Goal: Information Seeking & Learning: Learn about a topic

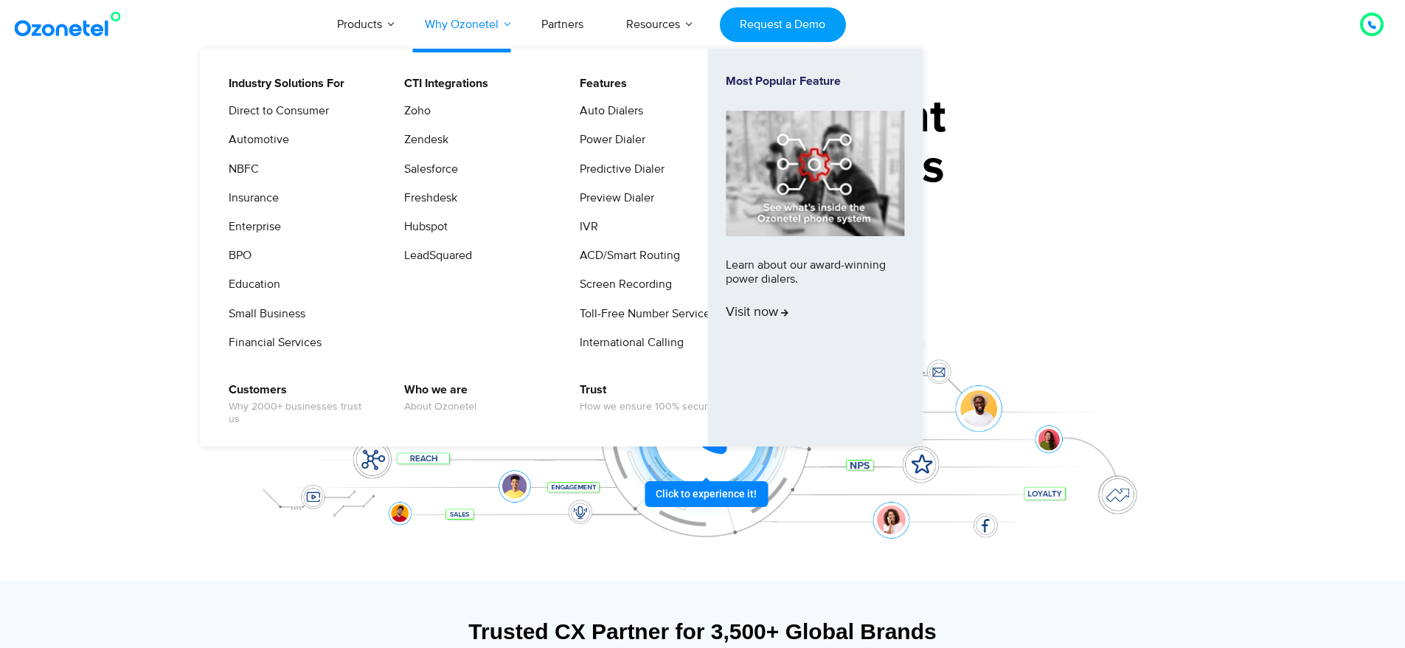
click at [474, 23] on link "Why Ozonetel" at bounding box center [461, 24] width 117 height 49
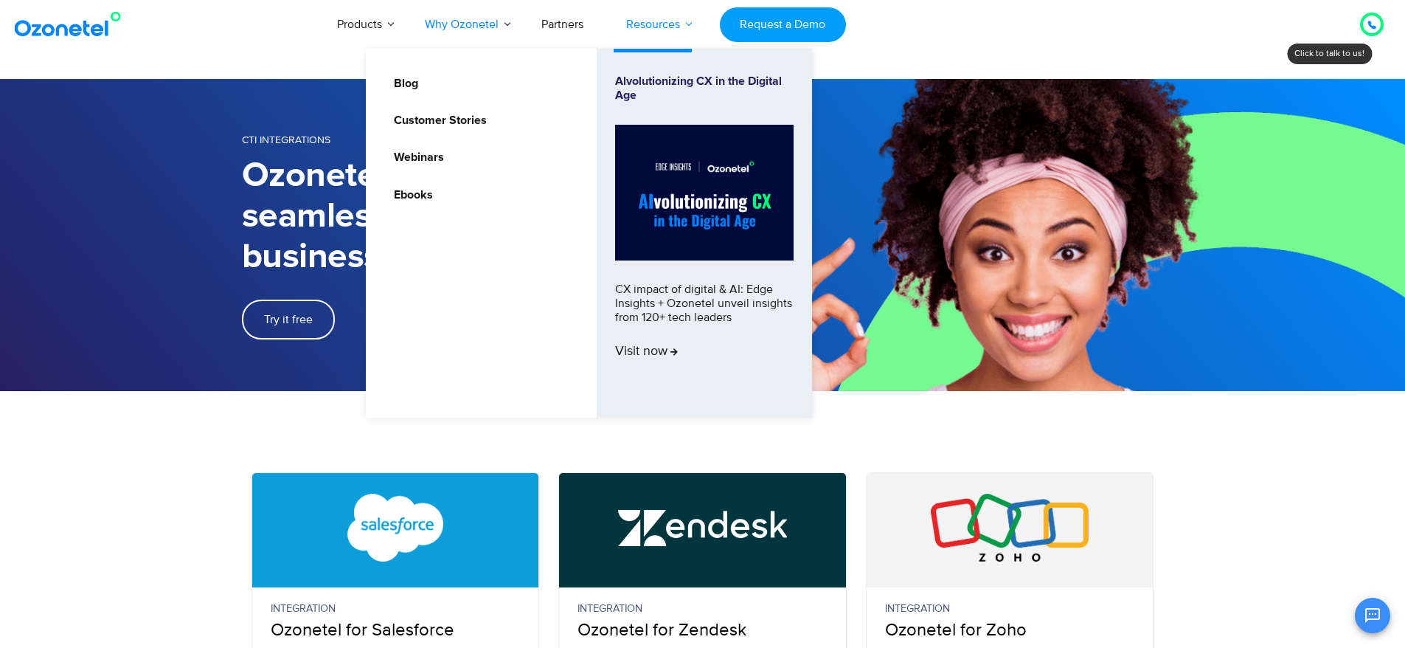
click at [671, 27] on link "Resources" at bounding box center [653, 24] width 97 height 49
click at [473, 123] on link "Customer Stories" at bounding box center [436, 120] width 105 height 18
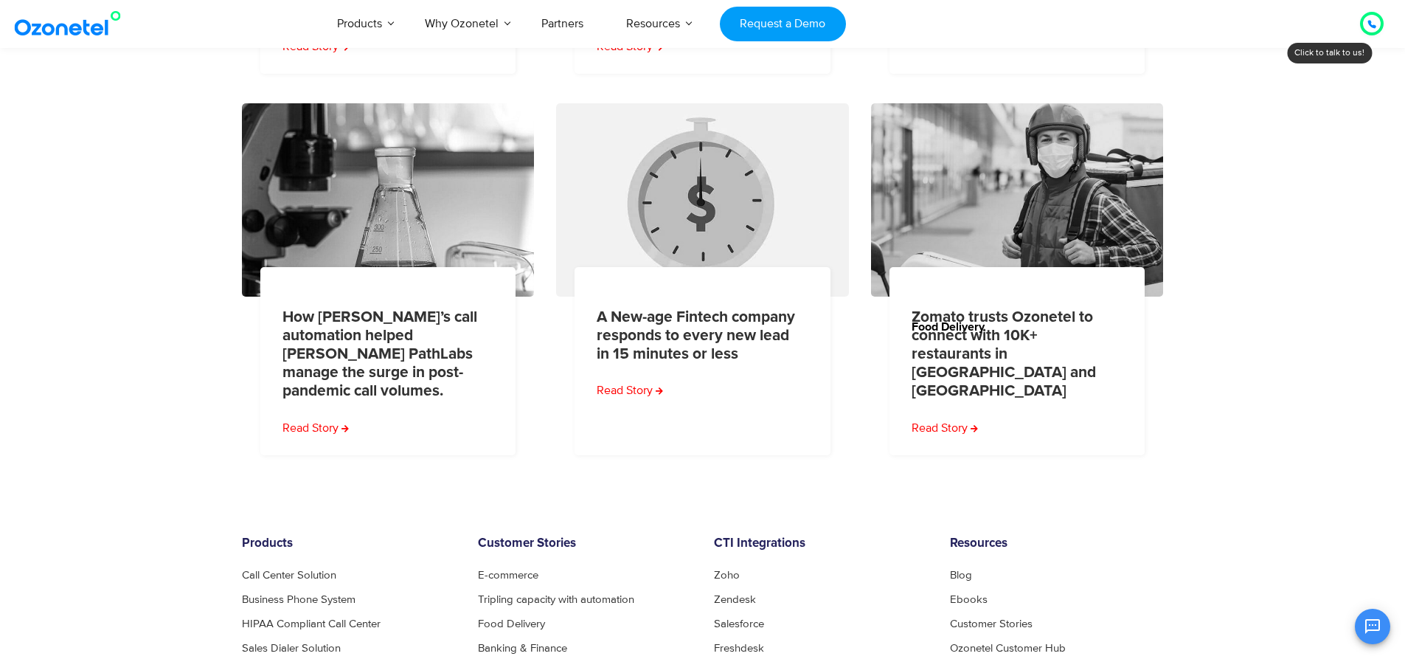
scroll to position [590, 0]
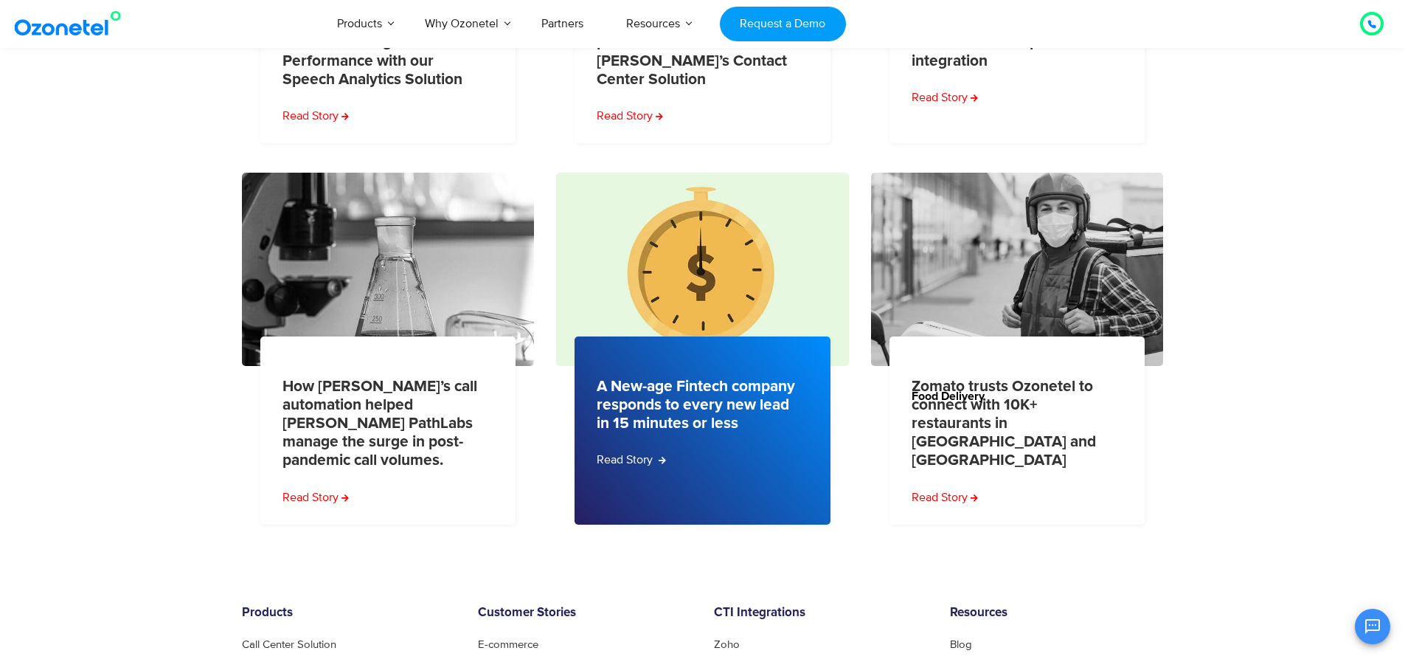
click at [648, 459] on link "Read Story" at bounding box center [631, 460] width 69 height 18
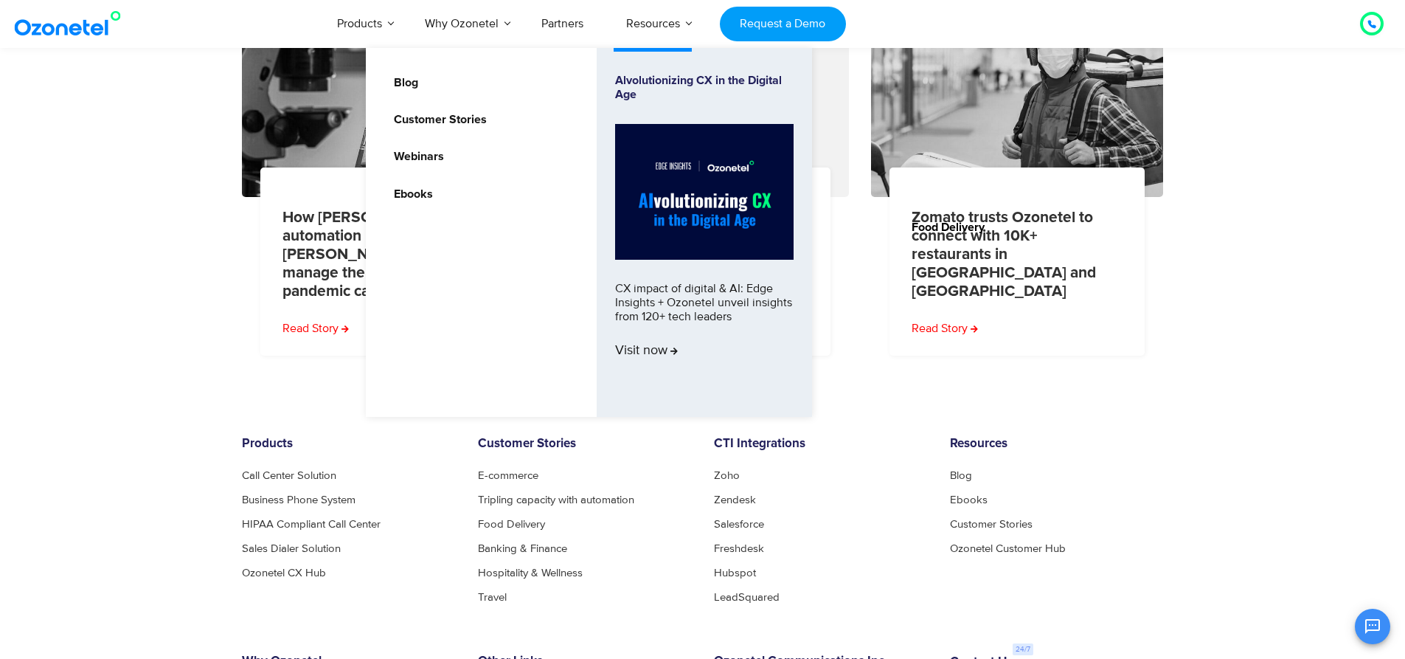
scroll to position [628, 0]
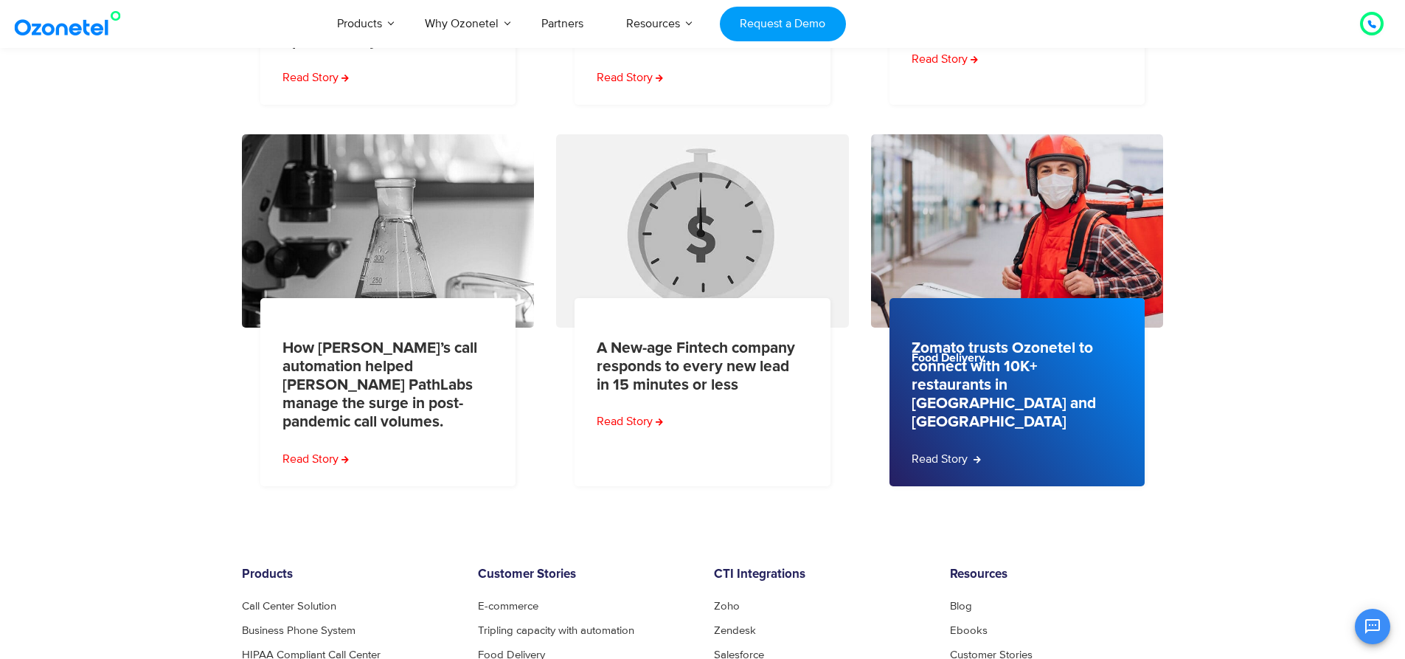
click at [970, 450] on link "Read Story" at bounding box center [946, 459] width 69 height 18
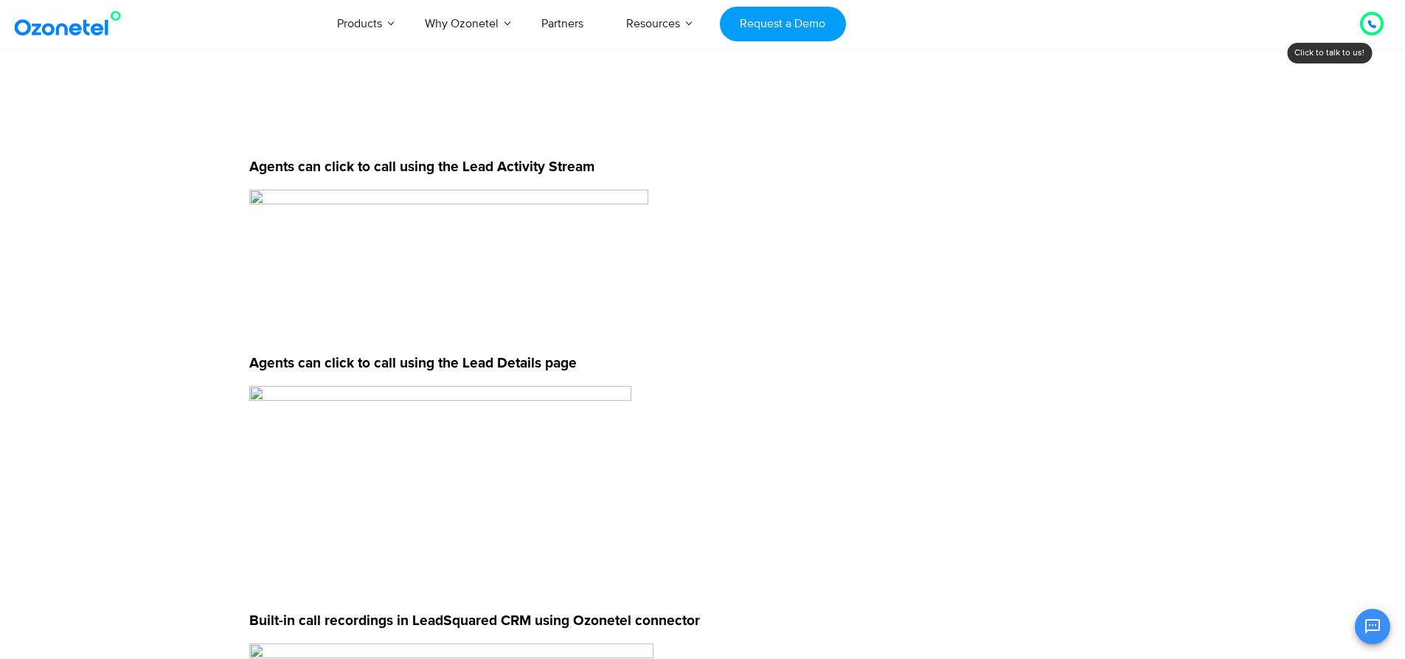
scroll to position [1917, 0]
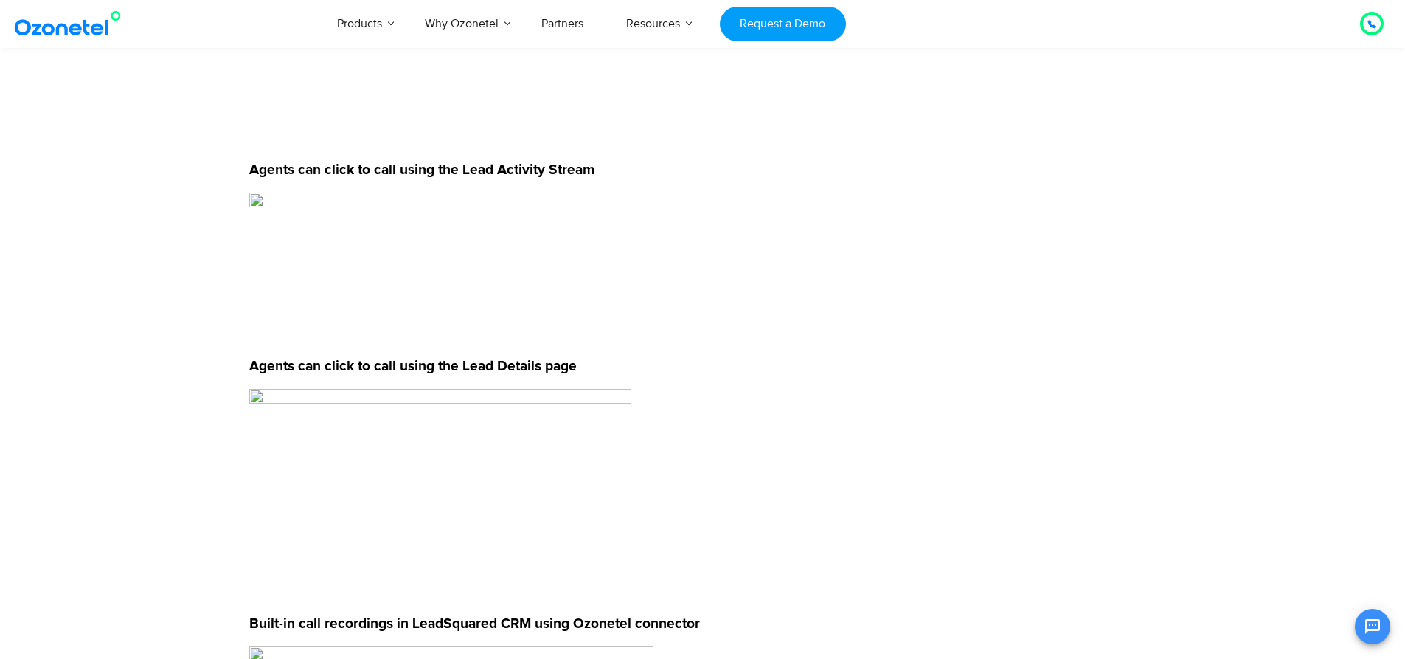
click at [258, 395] on img at bounding box center [440, 495] width 382 height 213
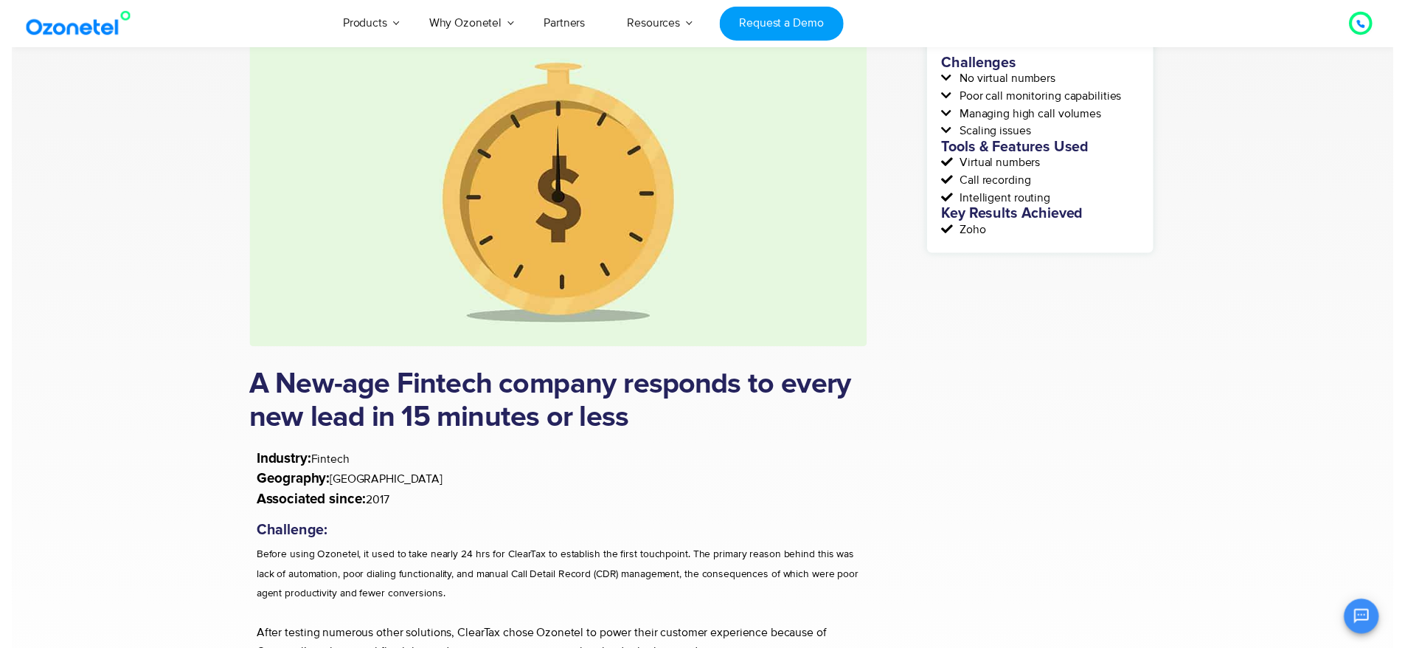
scroll to position [0, 0]
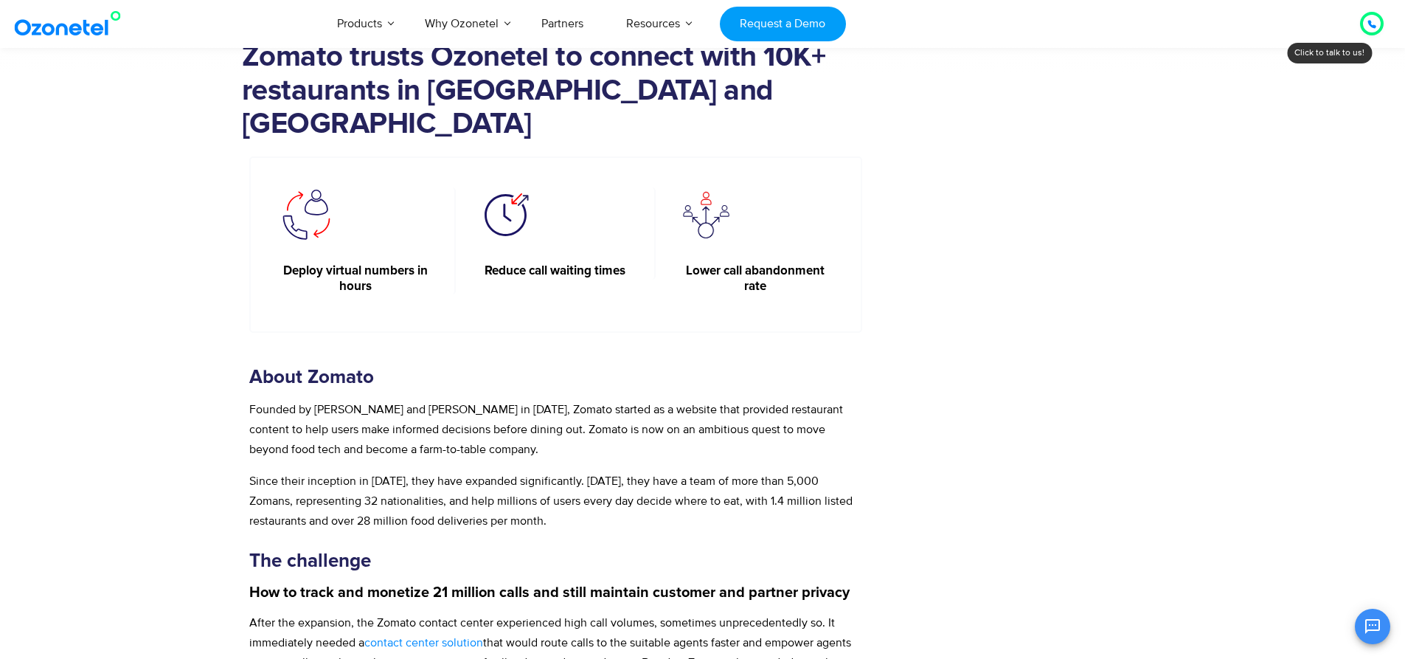
scroll to position [147, 0]
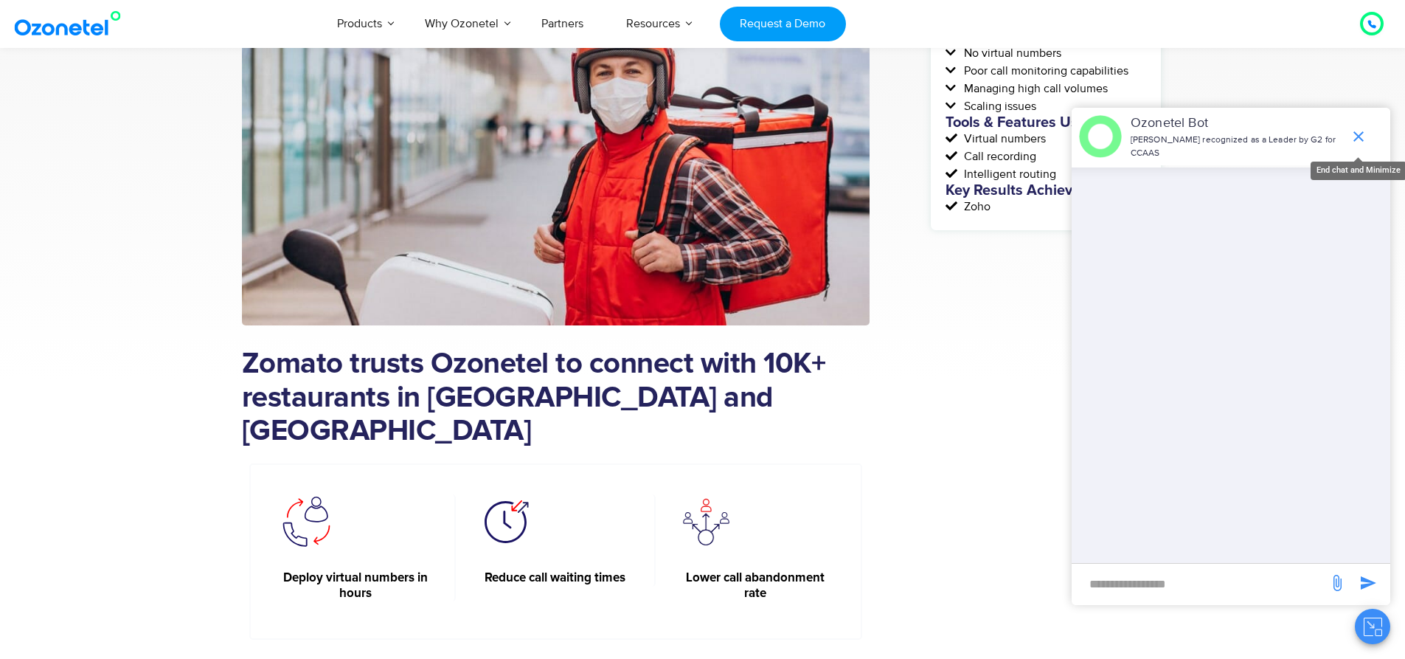
click at [1364, 133] on icon "end chat or minimize" at bounding box center [1359, 137] width 18 height 18
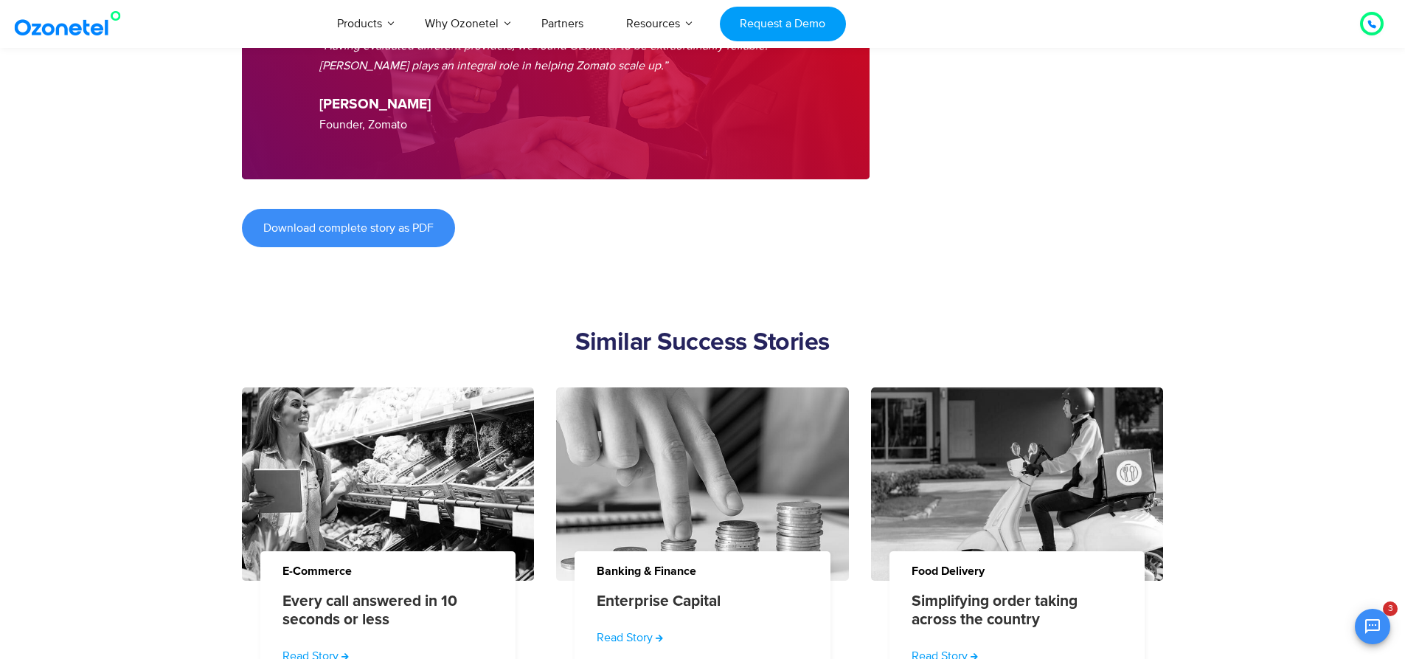
scroll to position [1991, 0]
